Goal: Communication & Community: Answer question/provide support

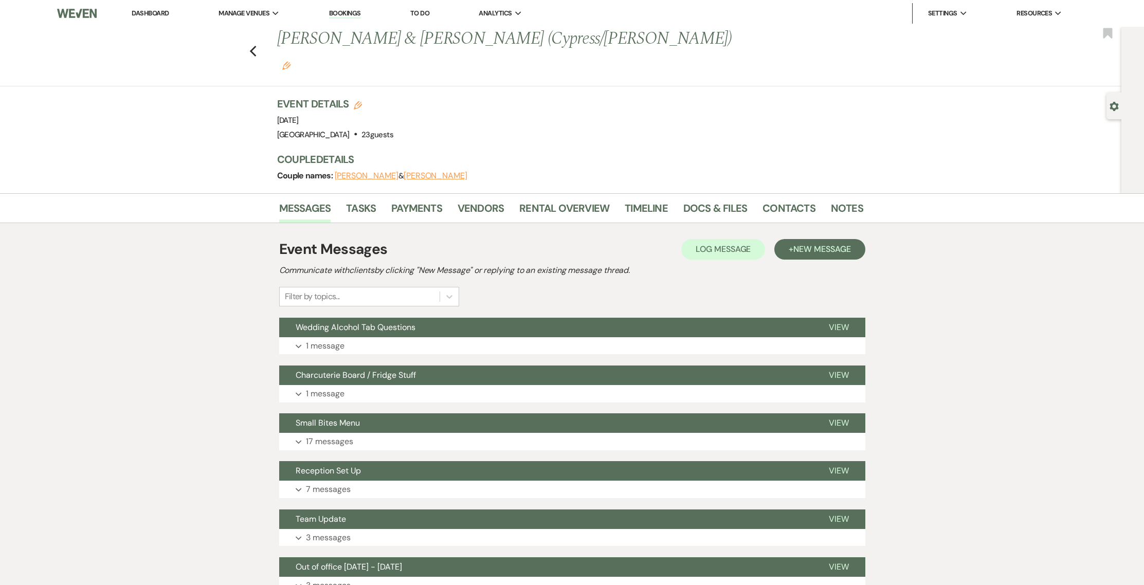
click at [167, 14] on link "Dashboard" at bounding box center [150, 13] width 37 height 9
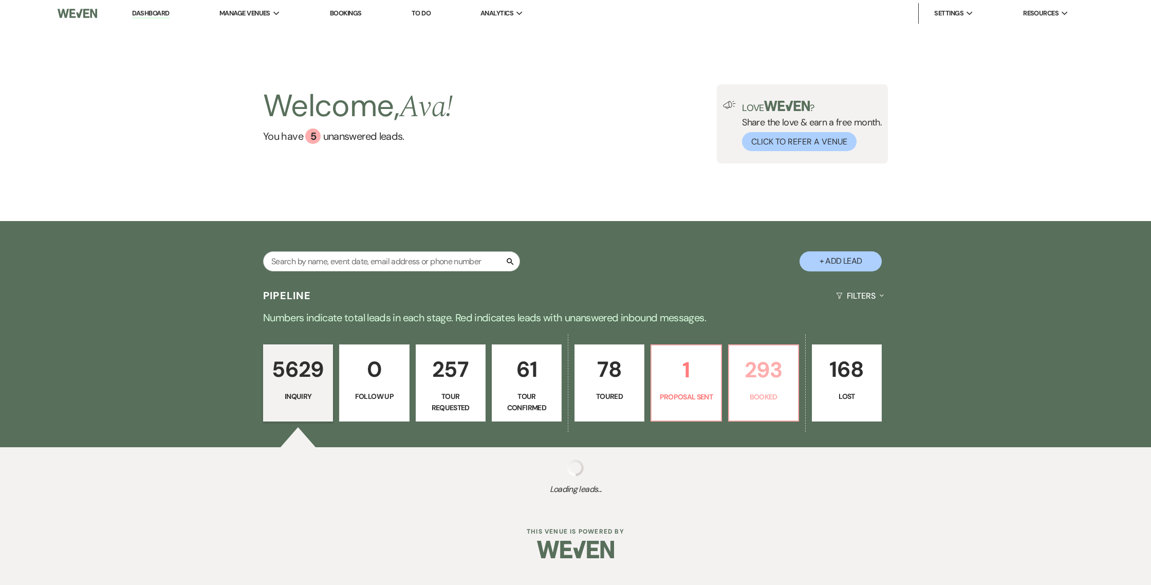
click at [738, 406] on link "293 Booked" at bounding box center [763, 382] width 71 height 77
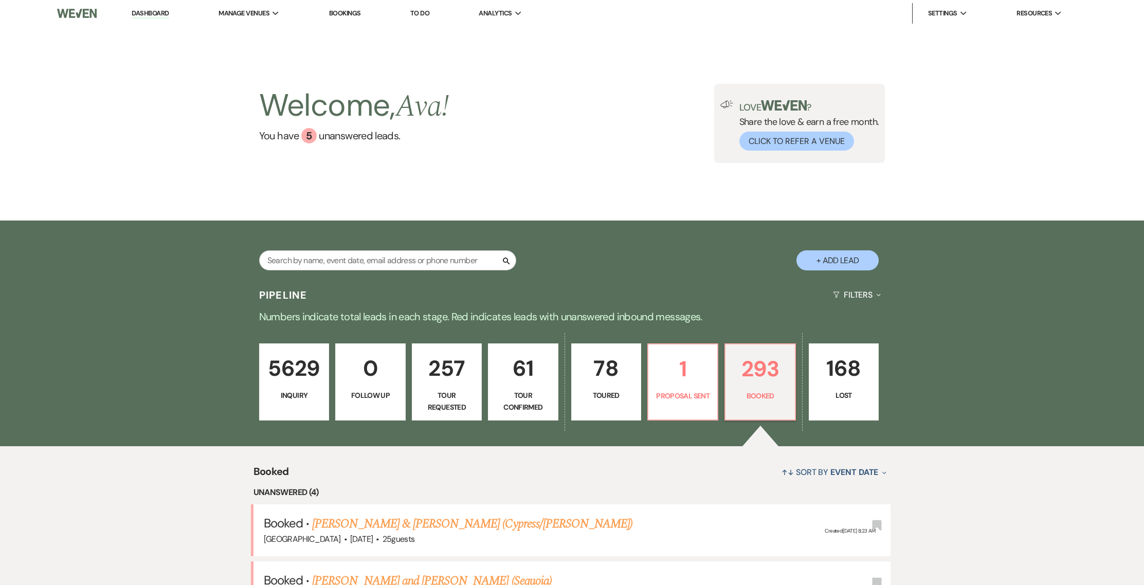
click at [475, 423] on div "5629 Inquiry 0 Follow Up 257 Tour Requested 61 Tour Confirmed 78 Toured 1 Propo…" at bounding box center [572, 388] width 740 height 115
click at [364, 250] on input "text" at bounding box center [387, 260] width 257 height 20
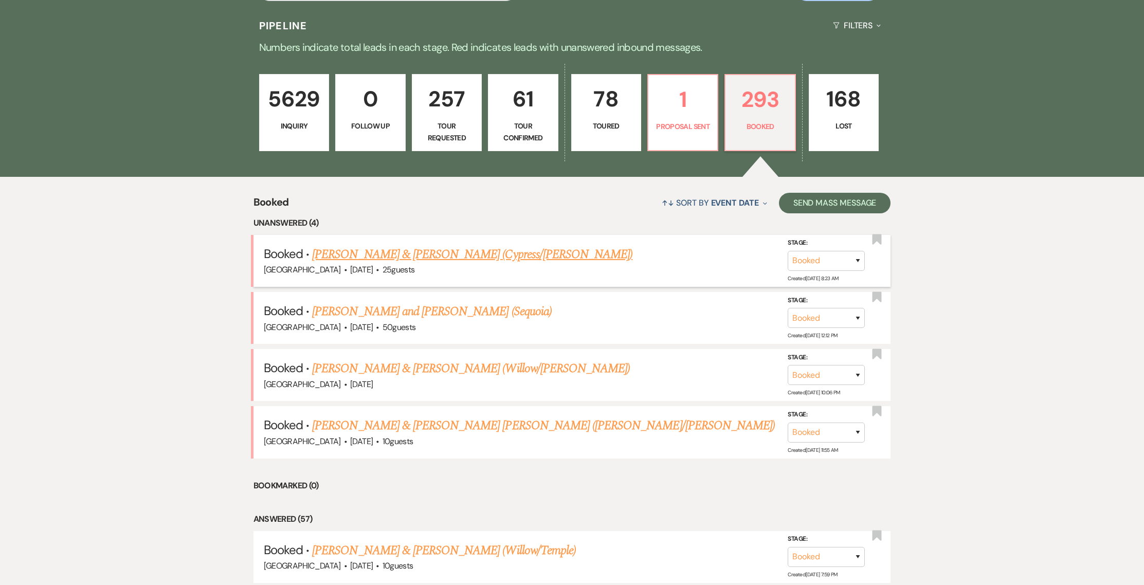
click at [420, 259] on link "[PERSON_NAME] & [PERSON_NAME] (Cypress/[PERSON_NAME])" at bounding box center [472, 254] width 320 height 19
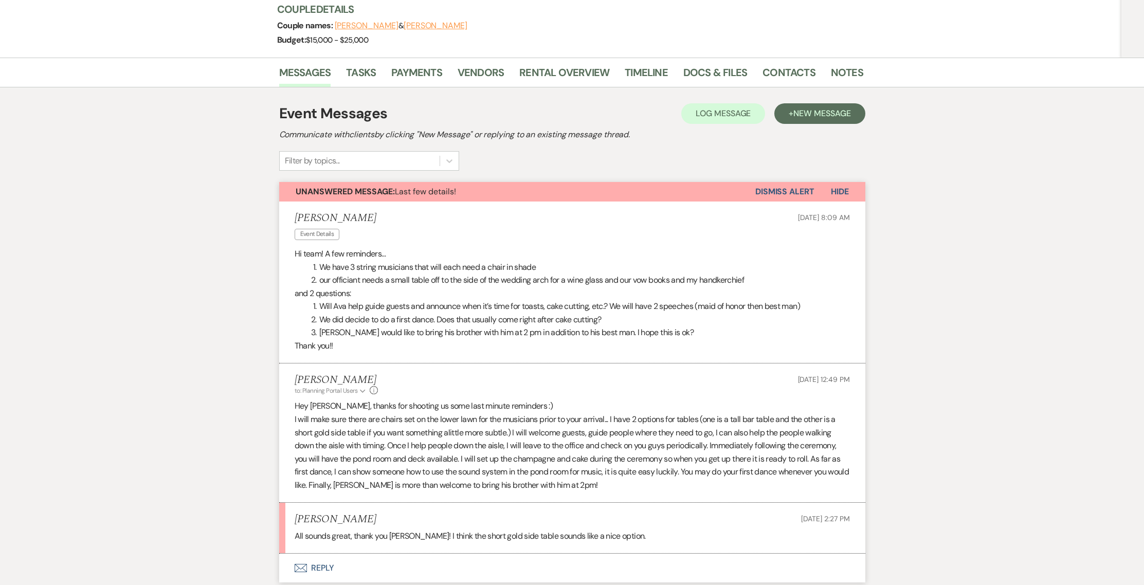
scroll to position [202, 0]
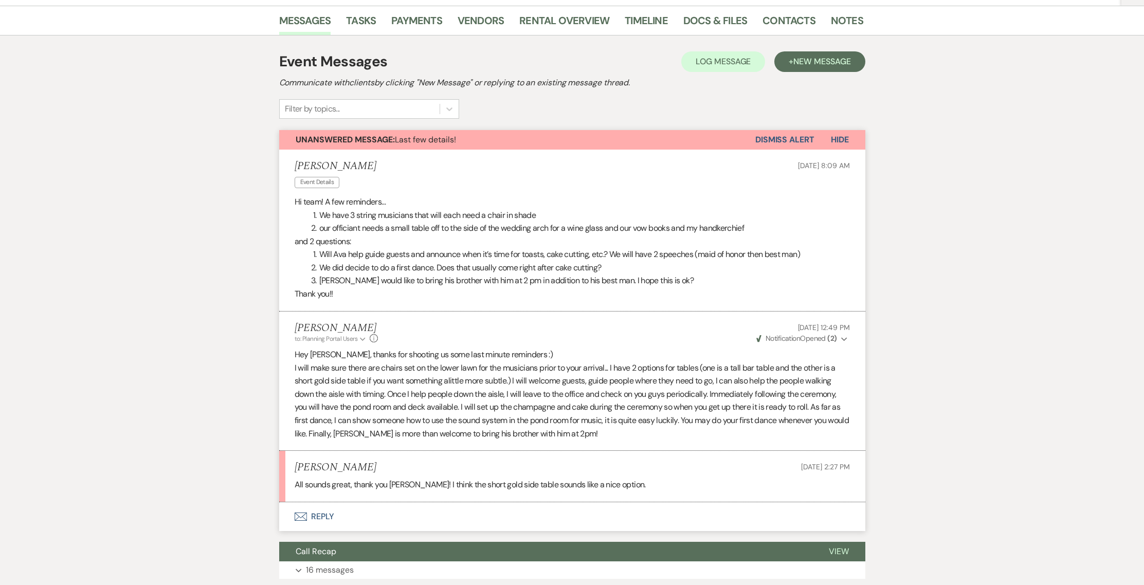
click at [318, 502] on button "Envelope Reply" at bounding box center [572, 516] width 586 height 29
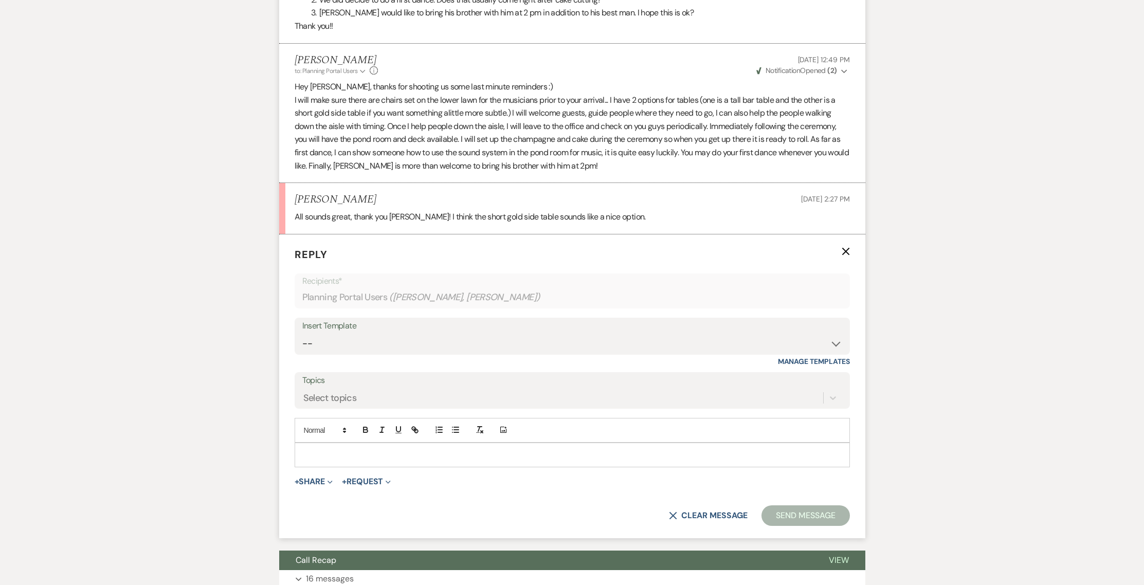
scroll to position [493, 0]
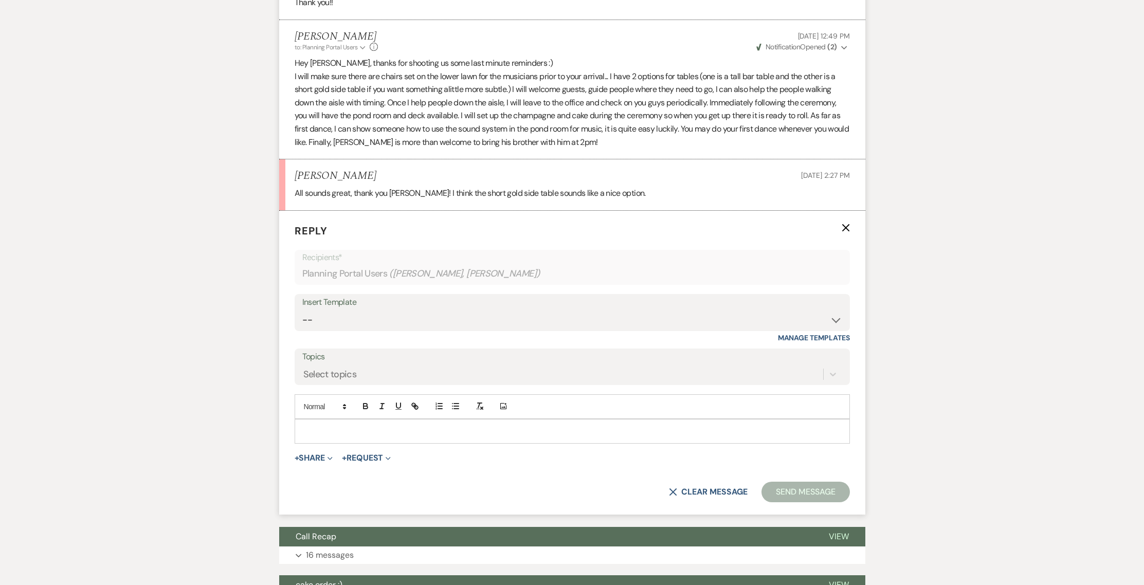
click at [325, 426] on p at bounding box center [572, 431] width 539 height 11
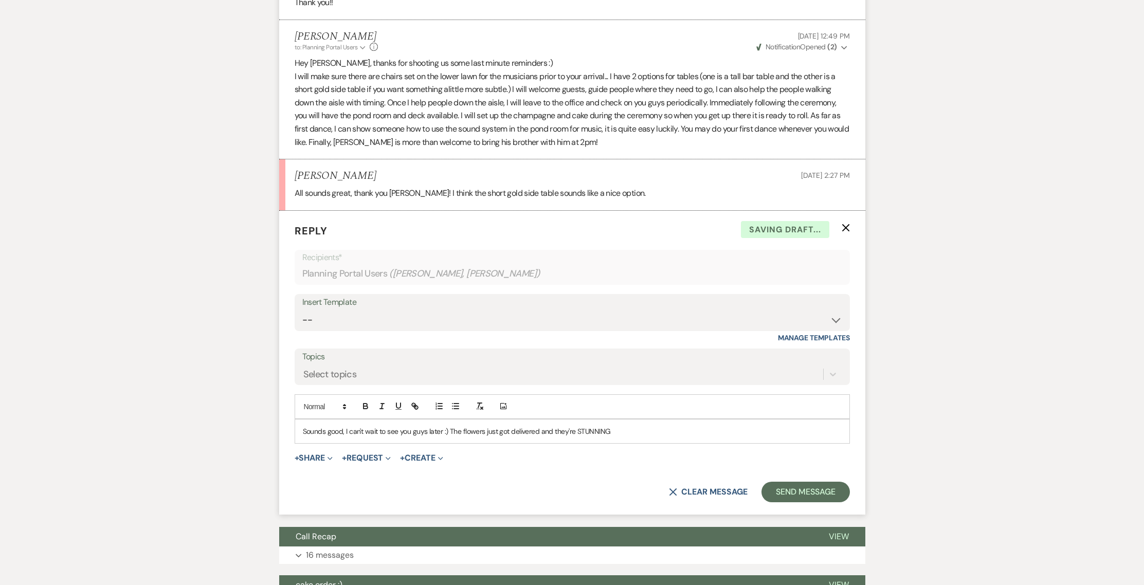
click at [798, 443] on form "Reply X Saving draft... Recipients* Planning Portal Users ( [PERSON_NAME], [PER…" at bounding box center [572, 363] width 586 height 304
click at [801, 482] on button "Send Message" at bounding box center [805, 492] width 88 height 21
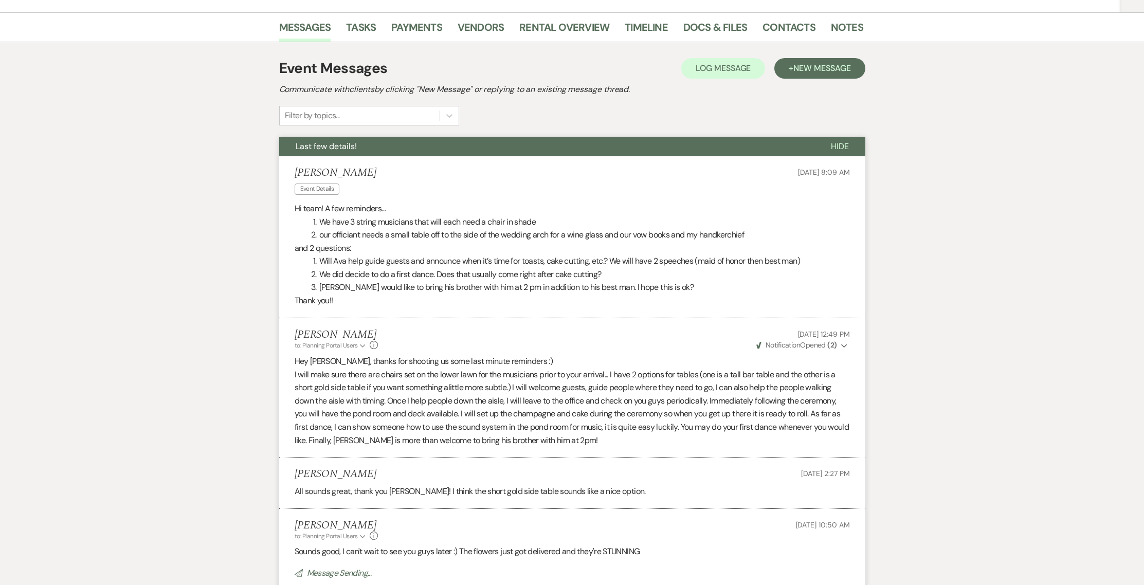
scroll to position [0, 0]
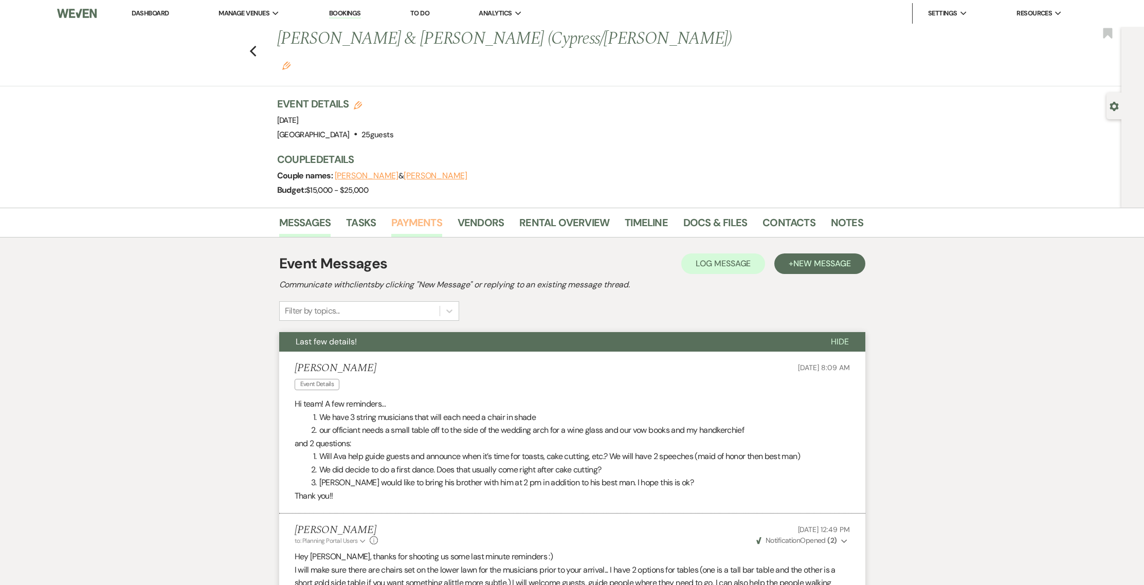
click at [425, 214] on link "Payments" at bounding box center [416, 225] width 51 height 23
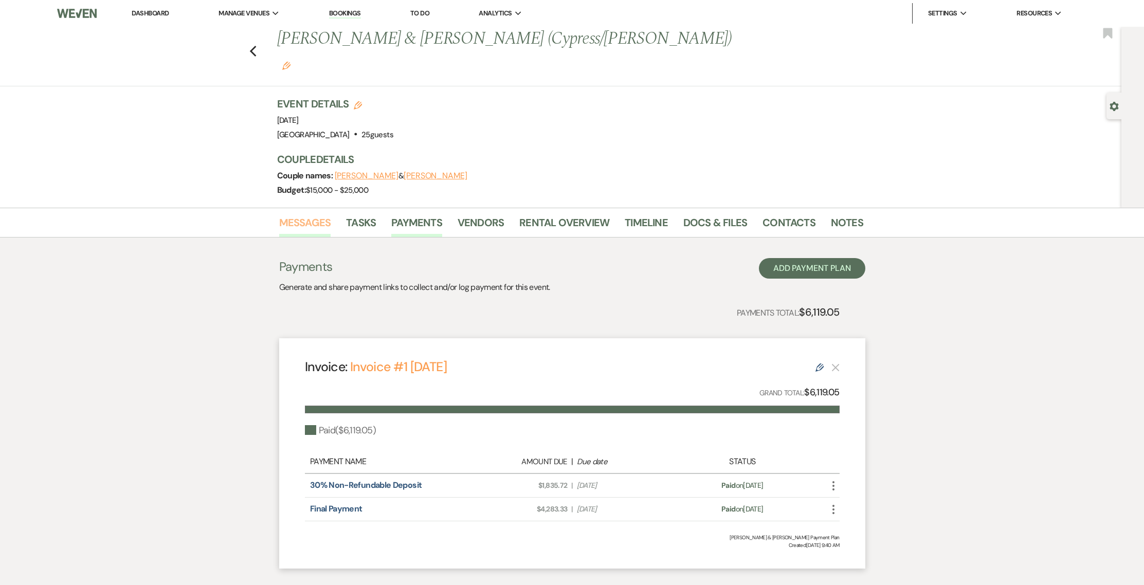
click at [289, 214] on link "Messages" at bounding box center [305, 225] width 52 height 23
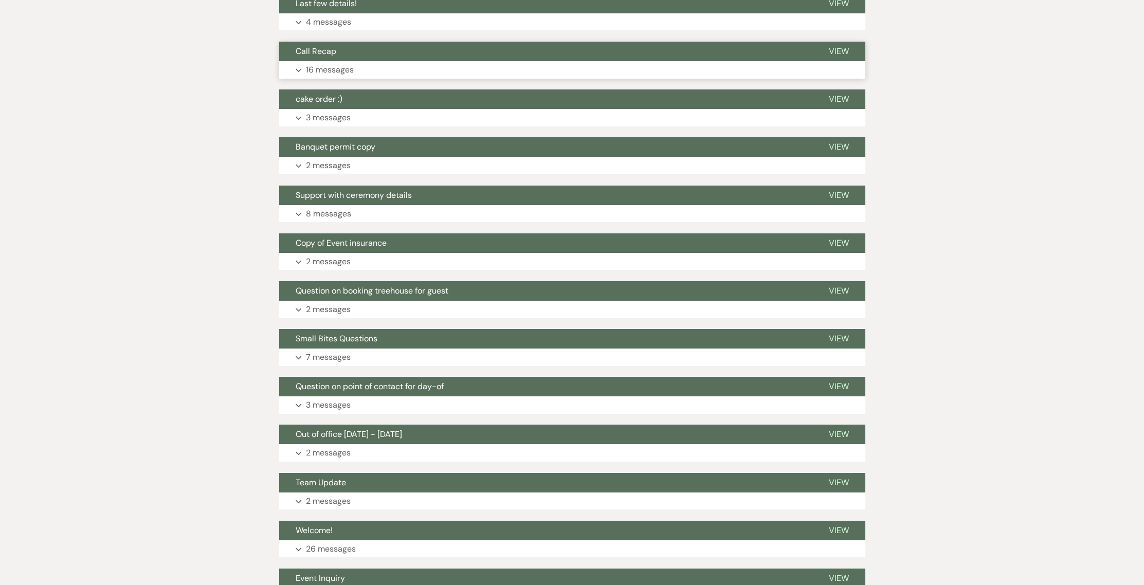
scroll to position [340, 0]
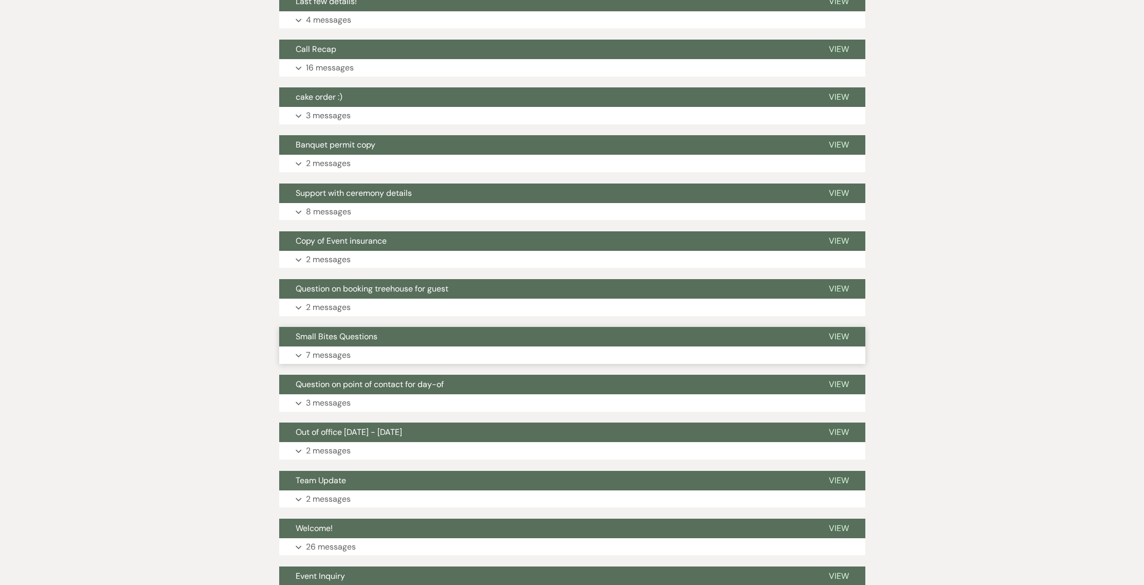
click at [367, 331] on span "Small Bites Questions" at bounding box center [337, 336] width 82 height 11
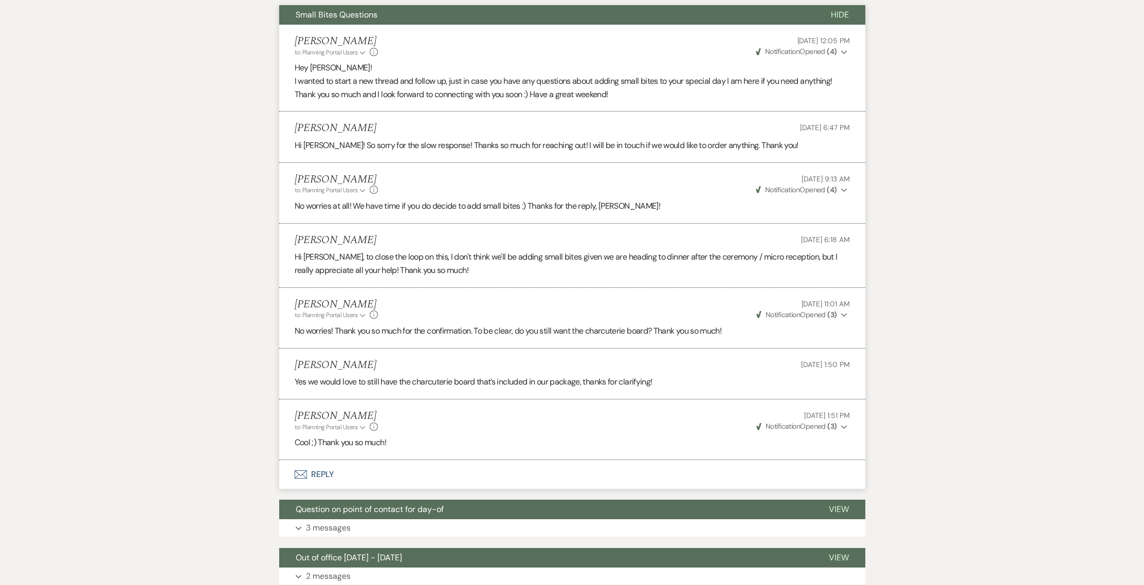
scroll to position [658, 0]
